Goal: Transaction & Acquisition: Book appointment/travel/reservation

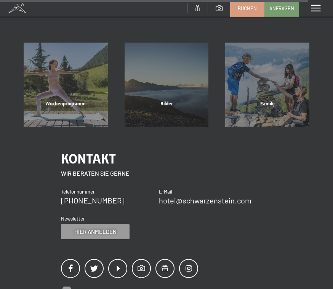
scroll to position [2244, 0]
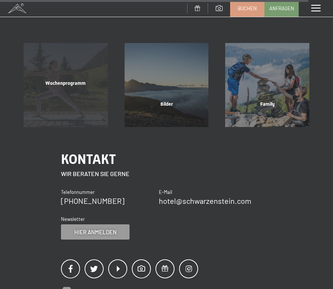
click at [76, 80] on div "Wochenprogramm" at bounding box center [65, 93] width 101 height 26
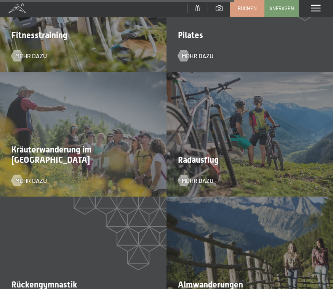
scroll to position [1680, 0]
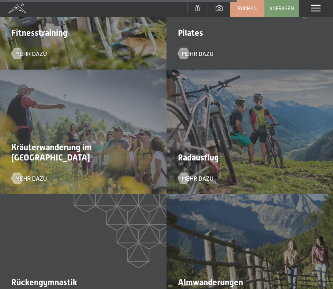
click at [129, 132] on div "Kräuterwanderung im Ahrntal Mehr dazu" at bounding box center [83, 132] width 166 height 125
click at [38, 174] on span "Mehr dazu" at bounding box center [39, 178] width 32 height 8
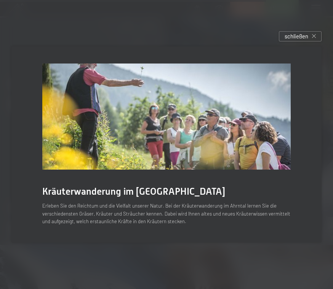
scroll to position [1876, 0]
click at [332, 40] on div at bounding box center [166, 144] width 333 height 289
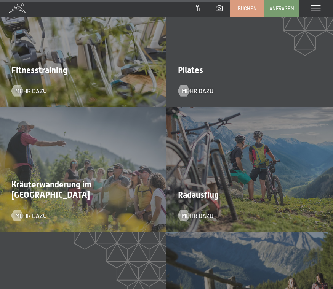
scroll to position [1642, 0]
click at [125, 166] on div "Kräuterwanderung im Ahrntal Mehr dazu" at bounding box center [83, 169] width 166 height 125
click at [91, 181] on span "Kräuterwanderung im Ahrntal" at bounding box center [51, 190] width 80 height 19
click at [27, 212] on span "Mehr dazu" at bounding box center [39, 216] width 32 height 8
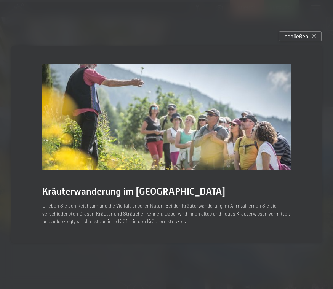
click at [314, 189] on div "Kräuterwanderung im Ahrntal Erleben Sie den Reichtum und die Vielfalt unserer N…" at bounding box center [166, 144] width 310 height 197
click at [302, 39] on span "schließen" at bounding box center [296, 36] width 24 height 8
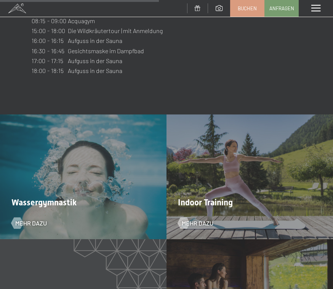
scroll to position [1135, 0]
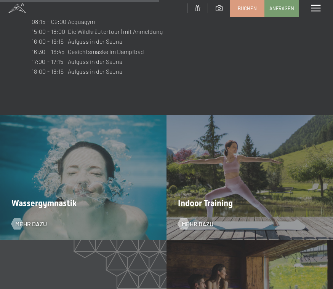
click at [115, 169] on span "Einwilligung Marketing*" at bounding box center [124, 167] width 63 height 8
click at [89, 169] on input "Einwilligung Marketing*" at bounding box center [85, 167] width 8 height 8
checkbox input "false"
click at [39, 220] on span "Mehr dazu" at bounding box center [39, 224] width 32 height 8
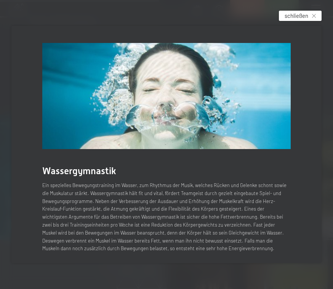
click at [308, 21] on div "schließen" at bounding box center [300, 16] width 43 height 10
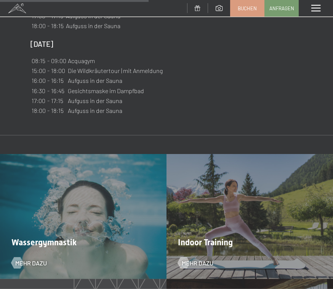
scroll to position [1098, 0]
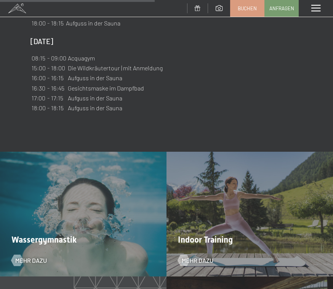
click at [256, 204] on div "Indoor Training Mehr dazu" at bounding box center [249, 214] width 166 height 125
click at [200, 257] on span "Mehr dazu" at bounding box center [205, 261] width 32 height 8
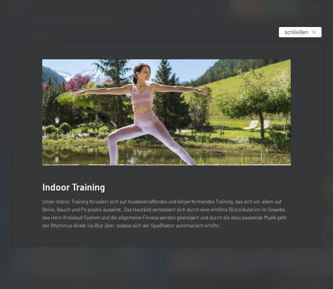
click at [308, 37] on div "schließen" at bounding box center [300, 32] width 43 height 10
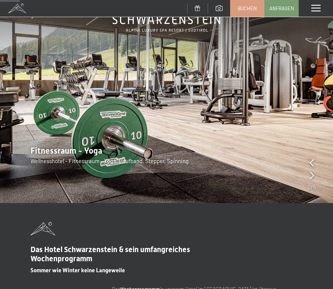
scroll to position [0, 0]
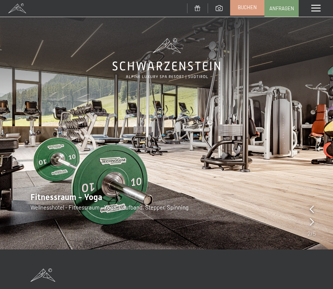
click at [249, 11] on link "Buchen" at bounding box center [247, 7] width 34 height 16
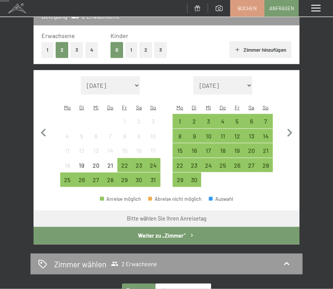
scroll to position [109, 0]
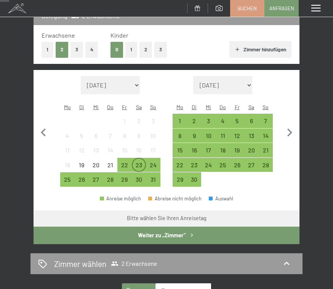
click at [140, 162] on div "23" at bounding box center [139, 168] width 13 height 13
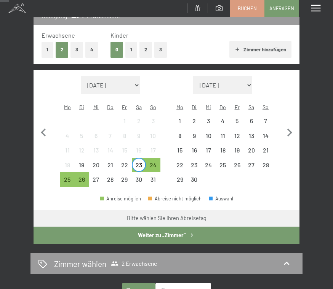
click at [141, 170] on span "Einwilligung Marketing*" at bounding box center [124, 167] width 63 height 8
click at [89, 170] on input "Einwilligung Marketing*" at bounding box center [85, 167] width 8 height 8
checkbox input "false"
click at [156, 177] on div "31" at bounding box center [153, 183] width 13 height 13
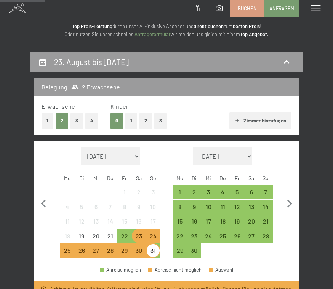
scroll to position [0, 0]
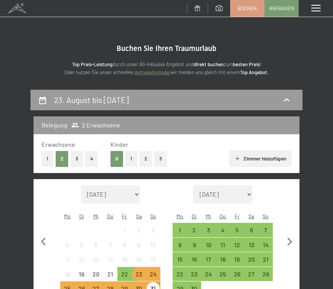
click at [299, 6] on div "Menü" at bounding box center [316, 8] width 34 height 17
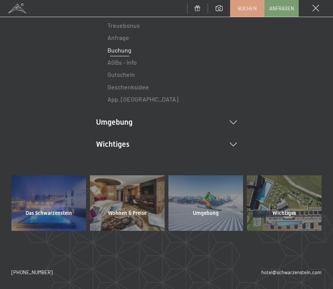
scroll to position [162, 0]
click at [232, 147] on li "Wichtiges Lage & Anreise Online bezahlen Webcam & Wetter Downloads" at bounding box center [166, 144] width 141 height 11
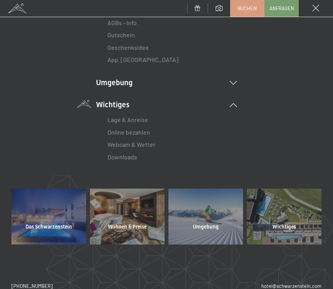
scroll to position [204, 0]
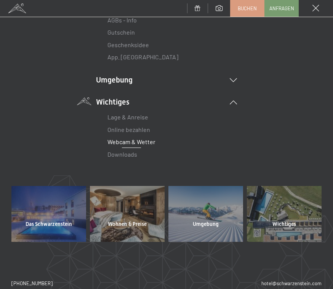
click at [147, 143] on link "Webcam & Wetter" at bounding box center [131, 141] width 48 height 7
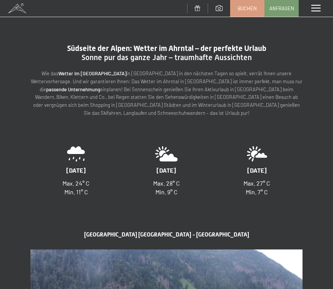
click at [314, 9] on span at bounding box center [315, 8] width 9 height 7
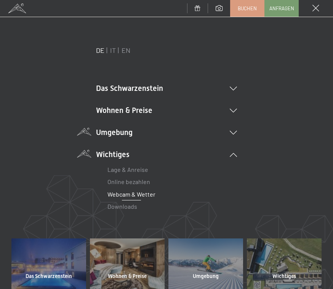
click at [137, 132] on li "Umgebung Das Ahrntal Ski & Winter Skifahren Skischule Wandern & Sommer Wandern …" at bounding box center [166, 132] width 141 height 11
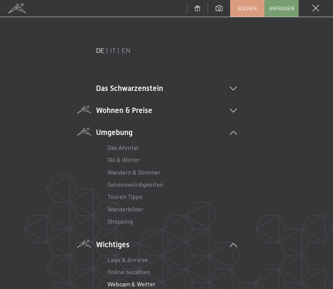
click at [153, 112] on li "Wohnen & Preise Inklusivleistungen Zimmer & Preise Liste Angebote Liste Familie…" at bounding box center [166, 110] width 141 height 11
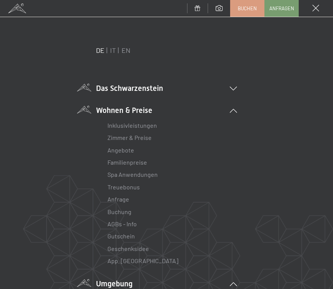
click at [230, 93] on li "Das Schwarzenstein Neuheiten im Schwarzenstein Ihre Gastgeber Premium Spa Gourm…" at bounding box center [166, 88] width 141 height 11
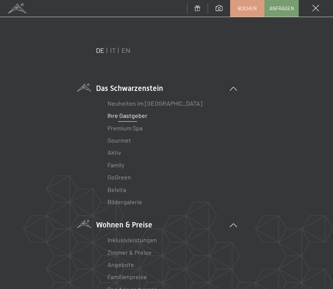
click at [144, 118] on link "Ihre Gastgeber" at bounding box center [127, 115] width 40 height 7
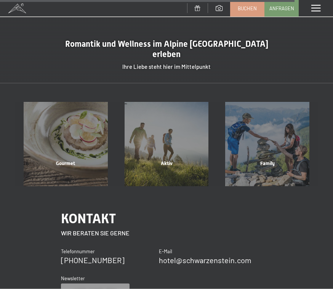
scroll to position [1822, 0]
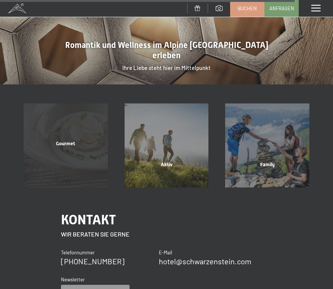
click at [88, 104] on div "Gourmet Mehr erfahren" at bounding box center [65, 146] width 101 height 84
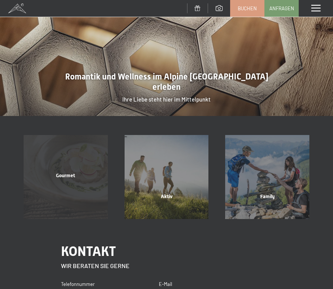
scroll to position [0, 0]
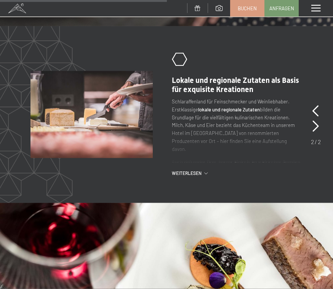
scroll to position [1041, 0]
